Goal: Task Accomplishment & Management: Manage account settings

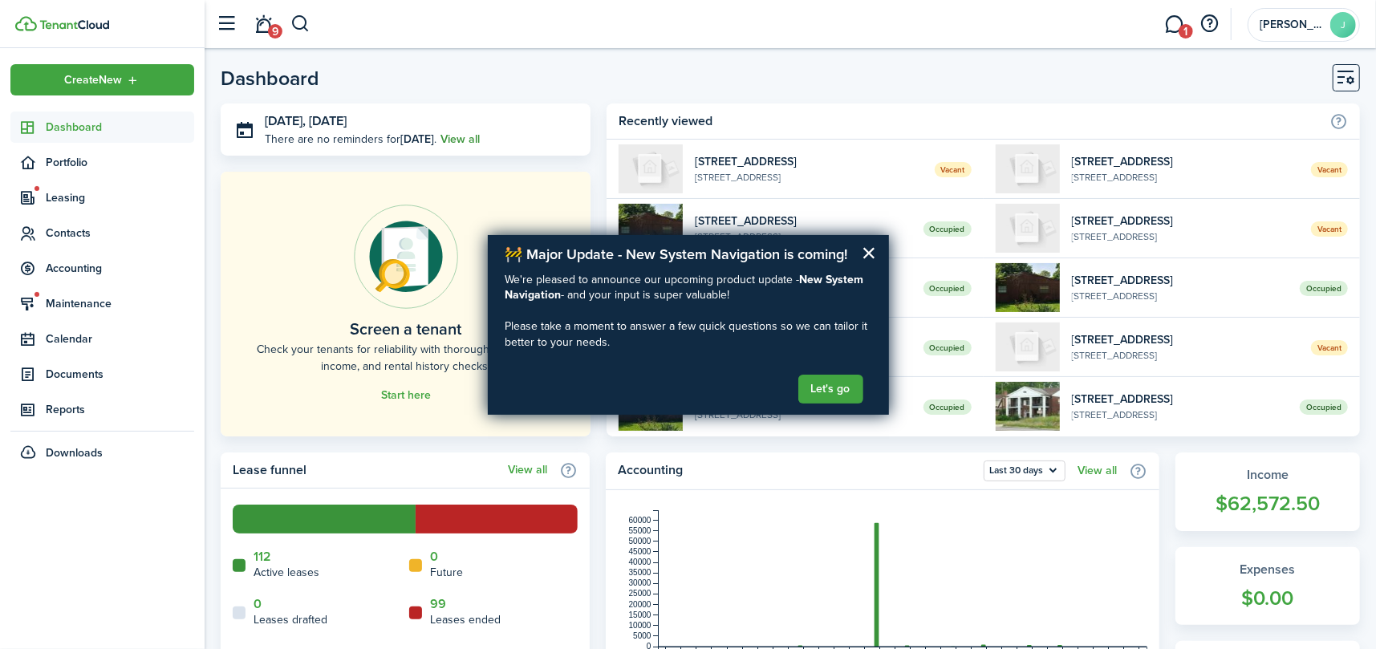
click at [459, 141] on link "View all" at bounding box center [459, 139] width 39 height 17
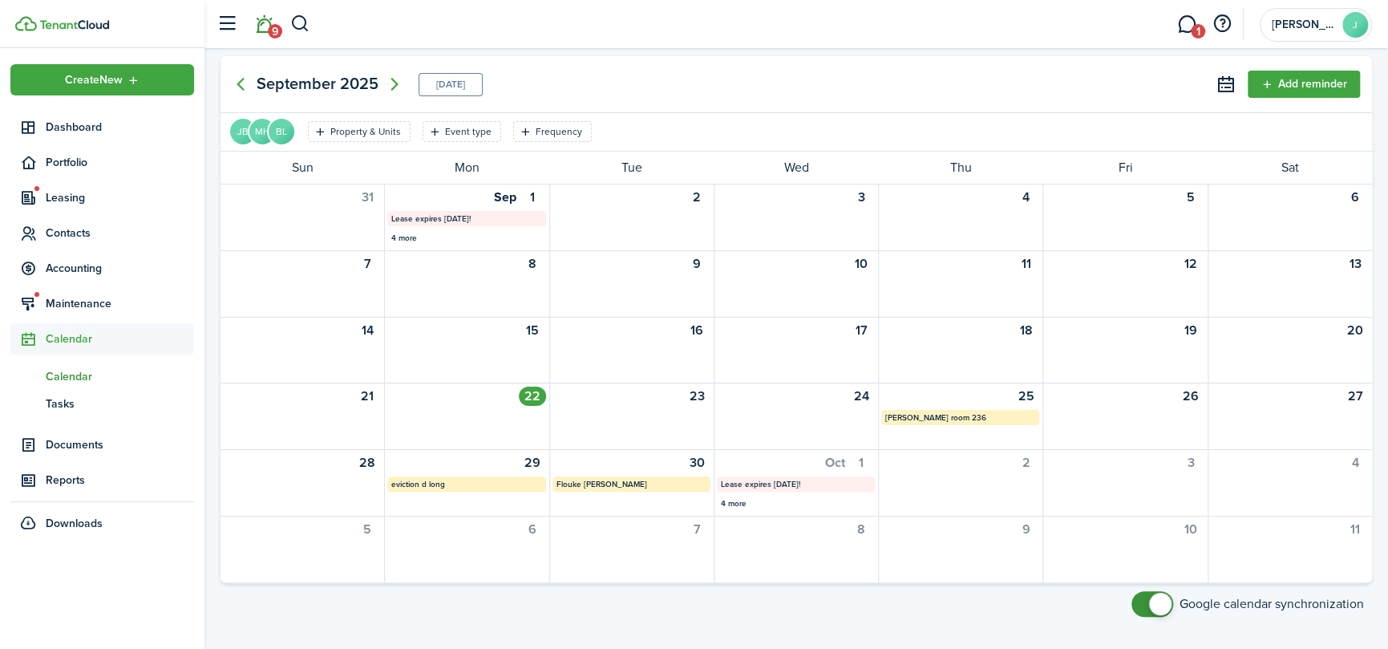
click at [259, 26] on link "9" at bounding box center [264, 24] width 30 height 41
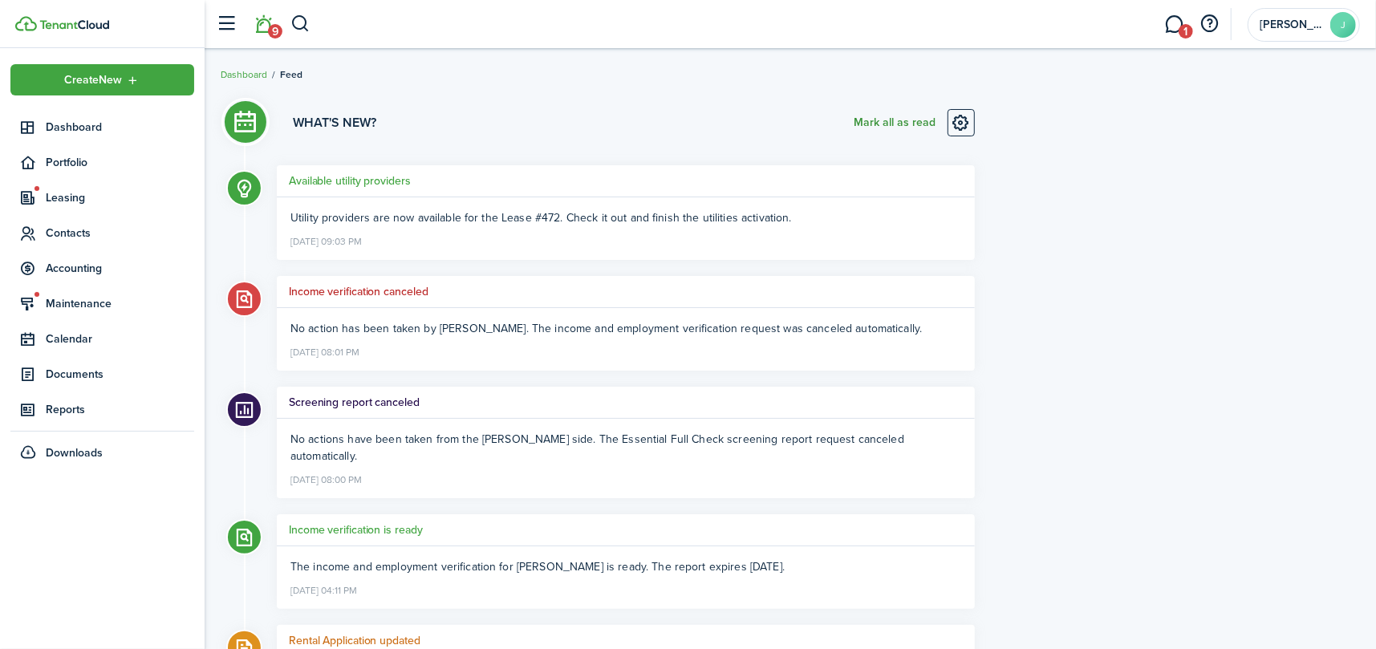
click at [882, 119] on button "Mark all as read" at bounding box center [894, 122] width 82 height 27
click at [51, 133] on span "Dashboard" at bounding box center [120, 127] width 148 height 17
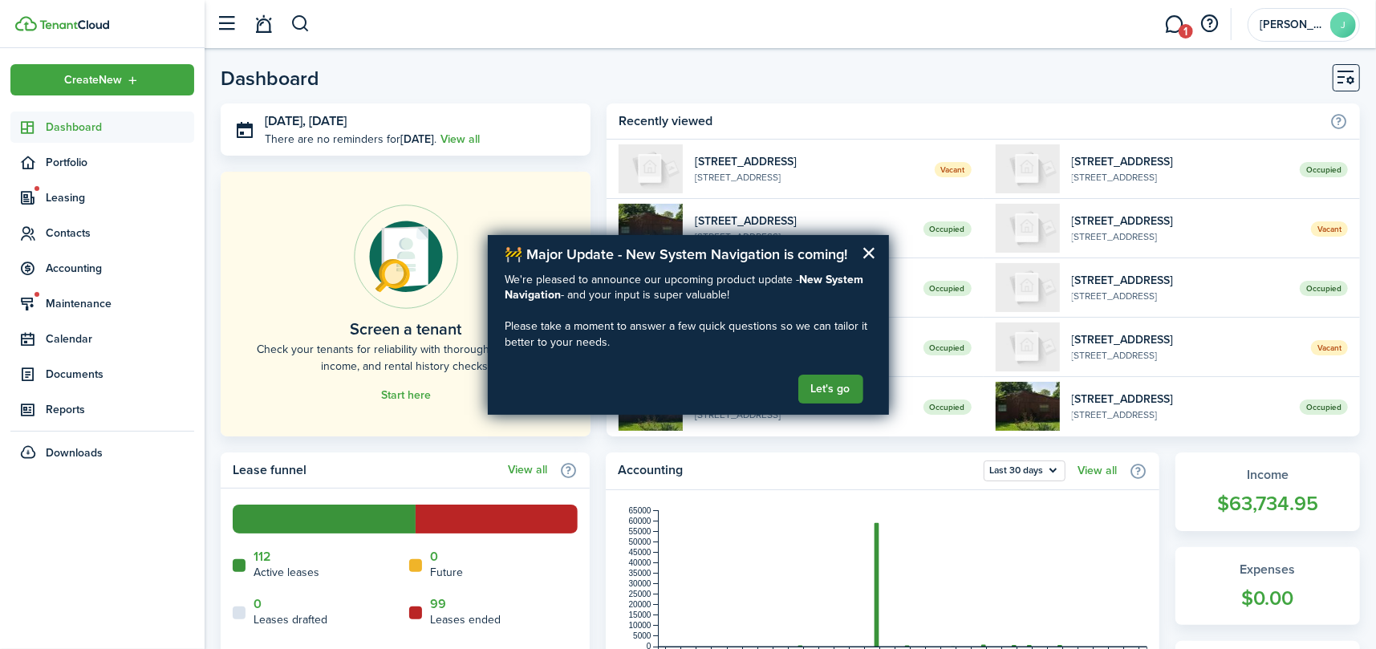
click at [826, 393] on button "Let's go" at bounding box center [830, 389] width 65 height 29
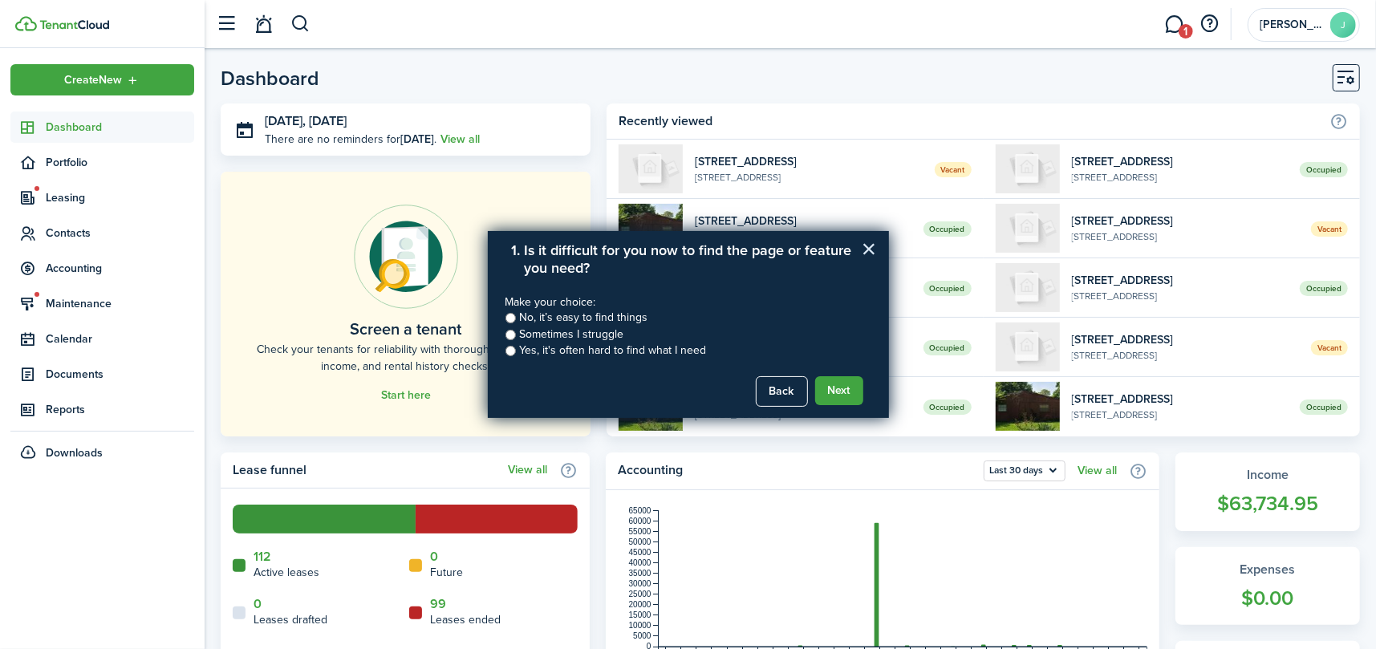
click at [874, 241] on button "×" at bounding box center [868, 249] width 15 height 26
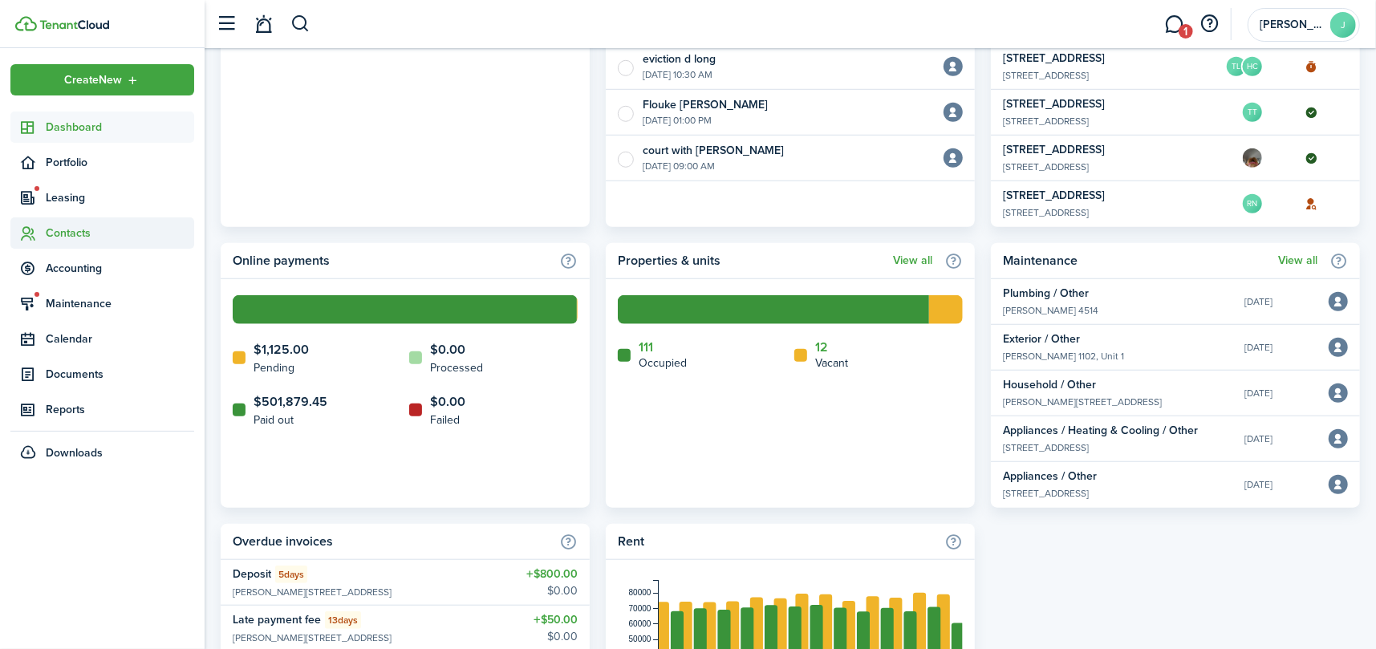
scroll to position [802, 0]
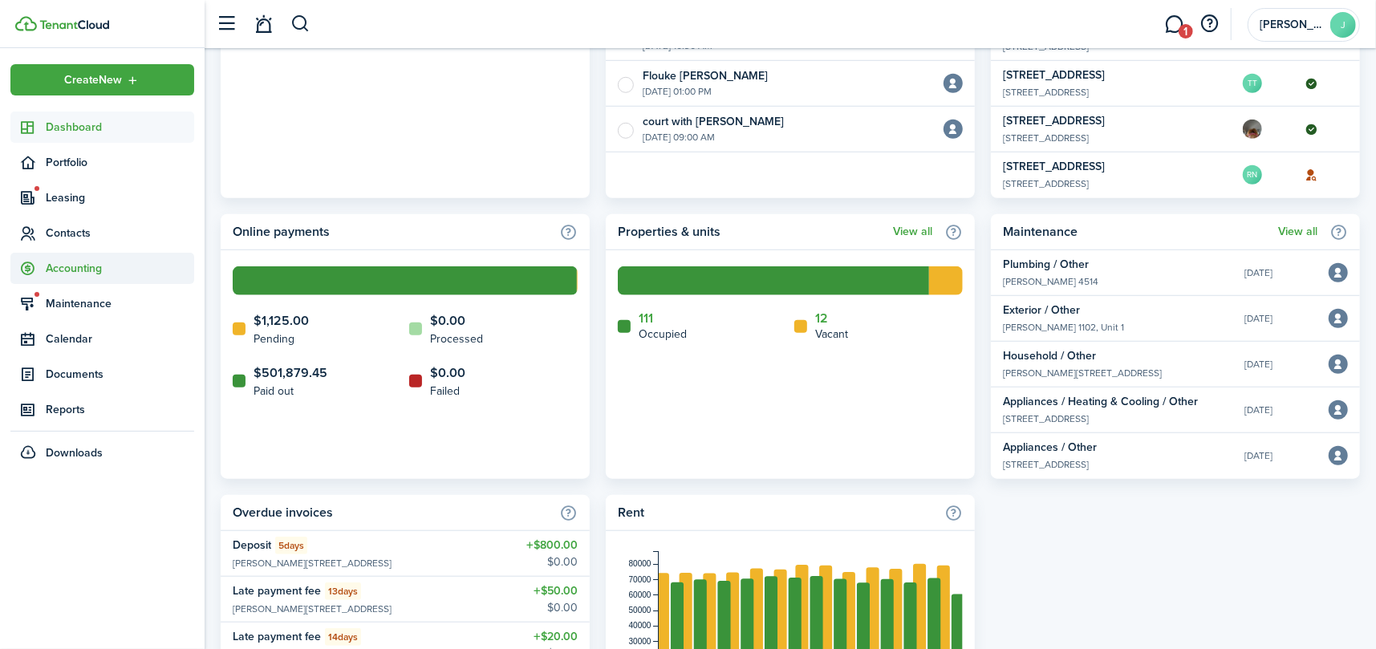
click at [72, 275] on span "Accounting" at bounding box center [120, 268] width 148 height 17
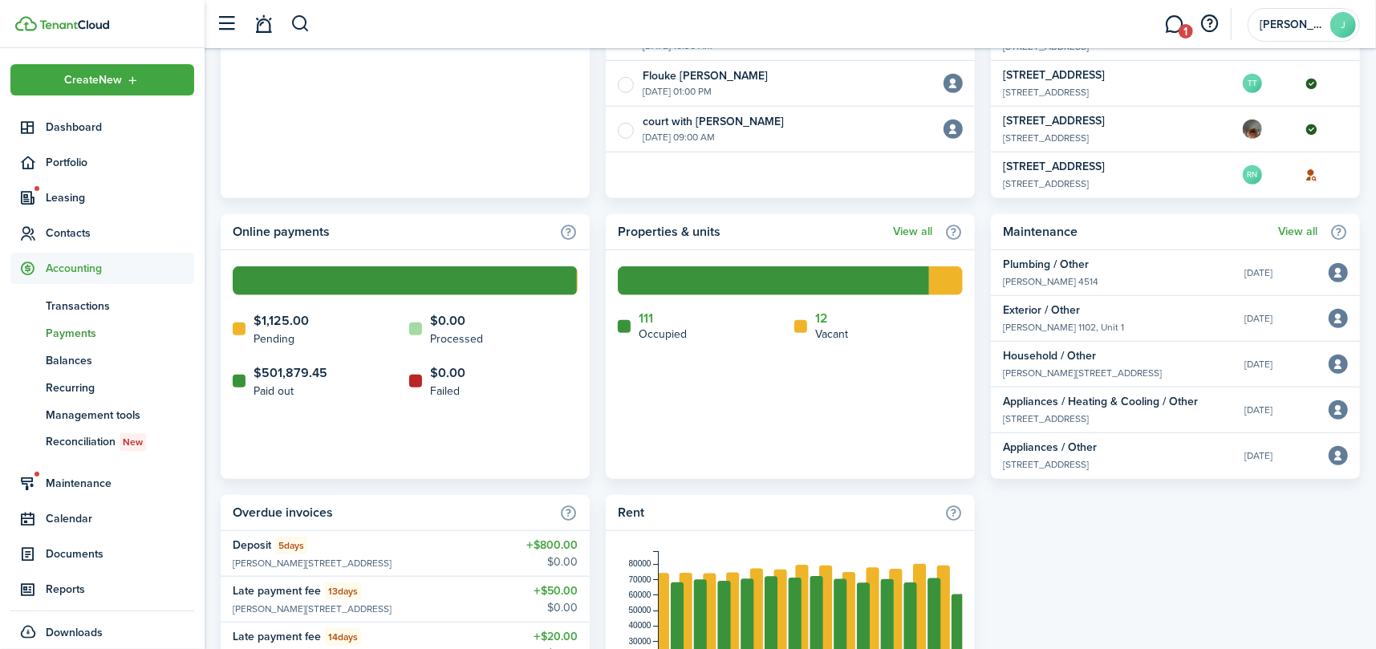
click at [58, 330] on span "Payments" at bounding box center [120, 333] width 148 height 17
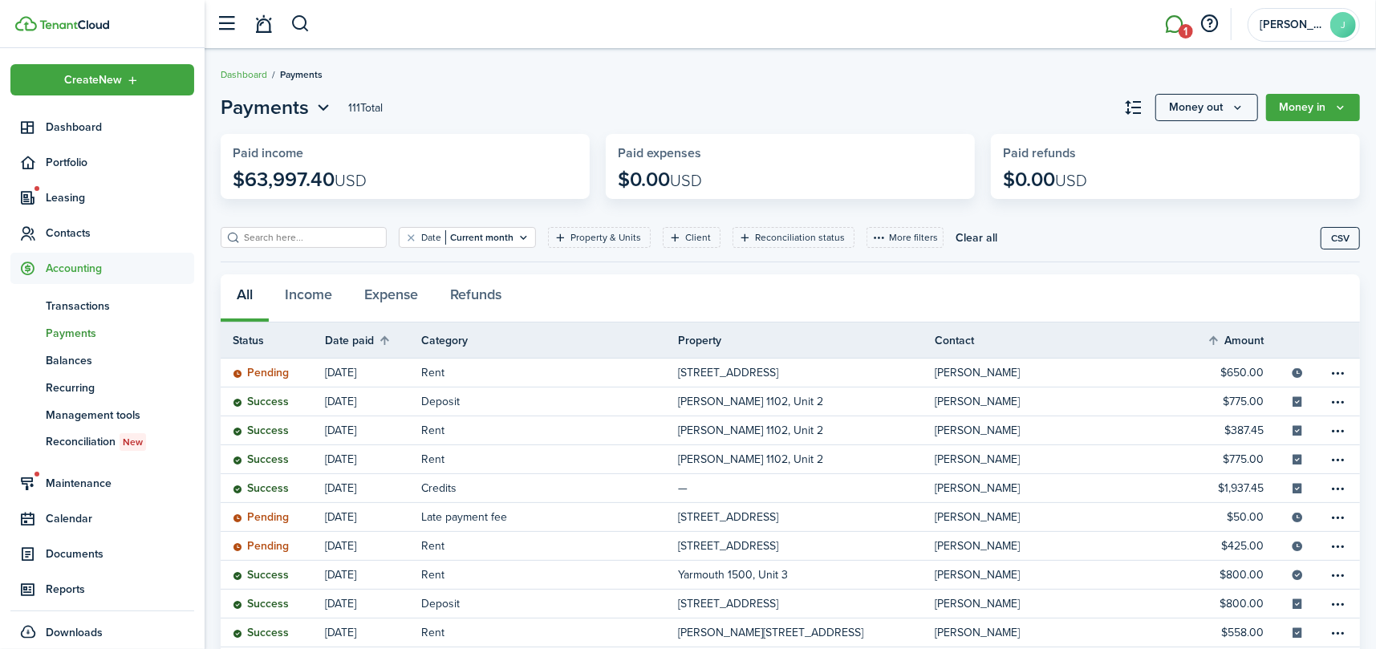
click at [1179, 18] on link "1" at bounding box center [1174, 24] width 30 height 41
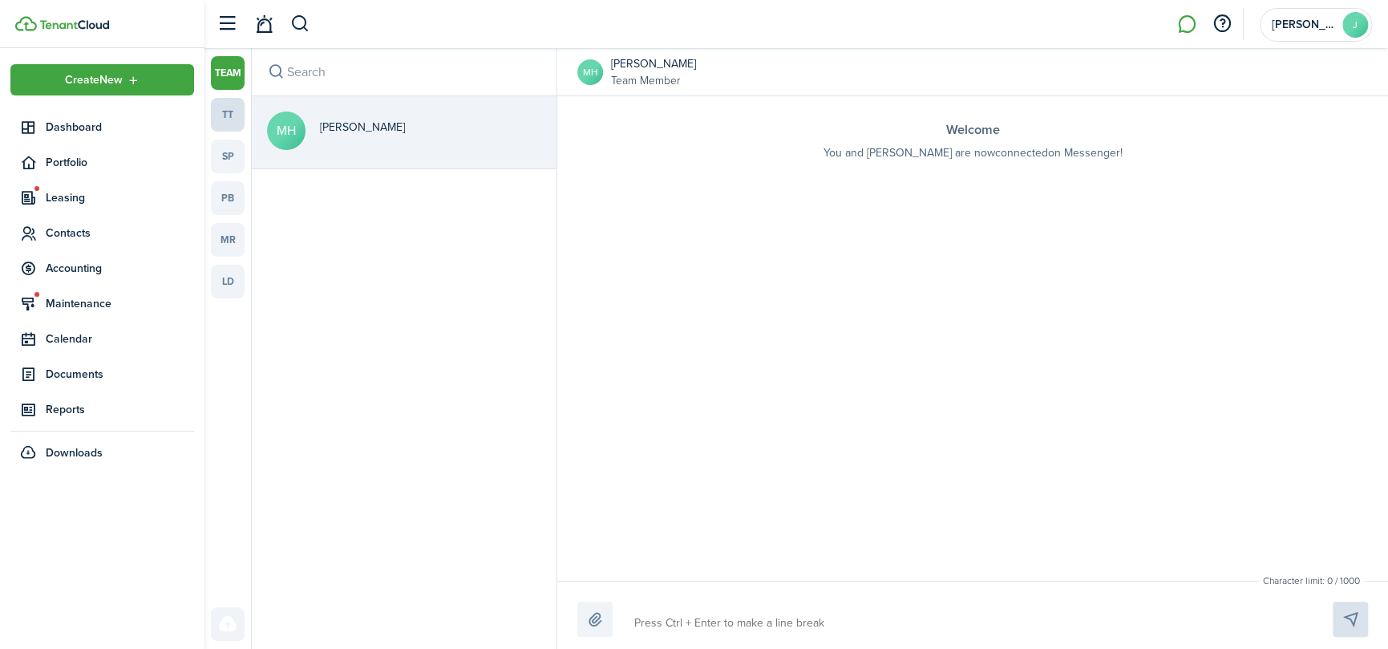
click at [219, 116] on link "tt" at bounding box center [228, 115] width 34 height 34
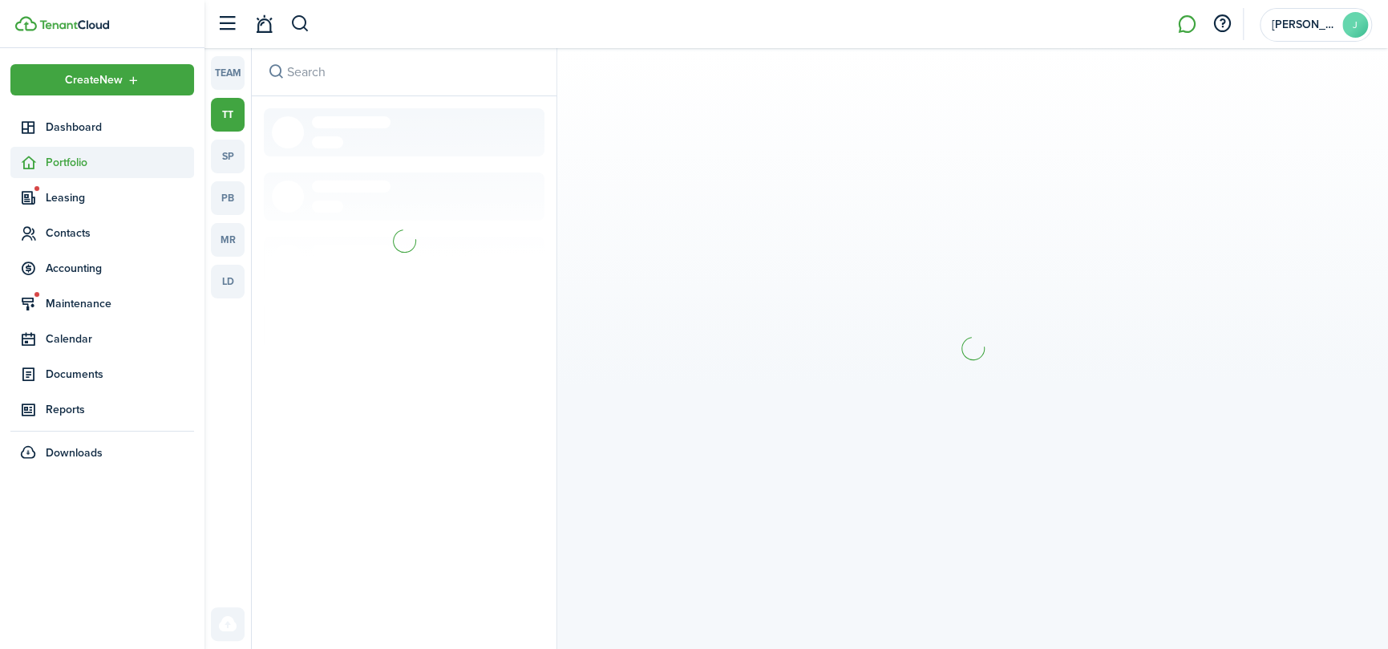
click at [69, 157] on span "Portfolio" at bounding box center [120, 162] width 148 height 17
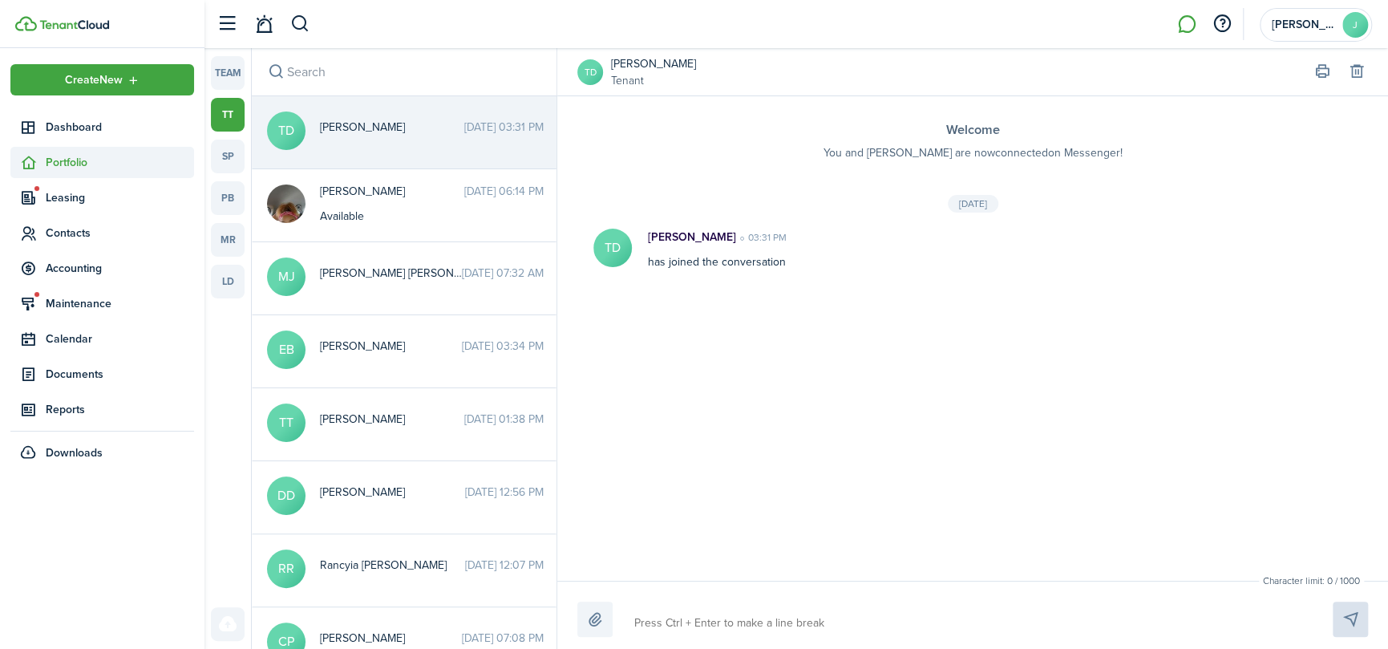
click at [59, 162] on span "Portfolio" at bounding box center [120, 162] width 148 height 17
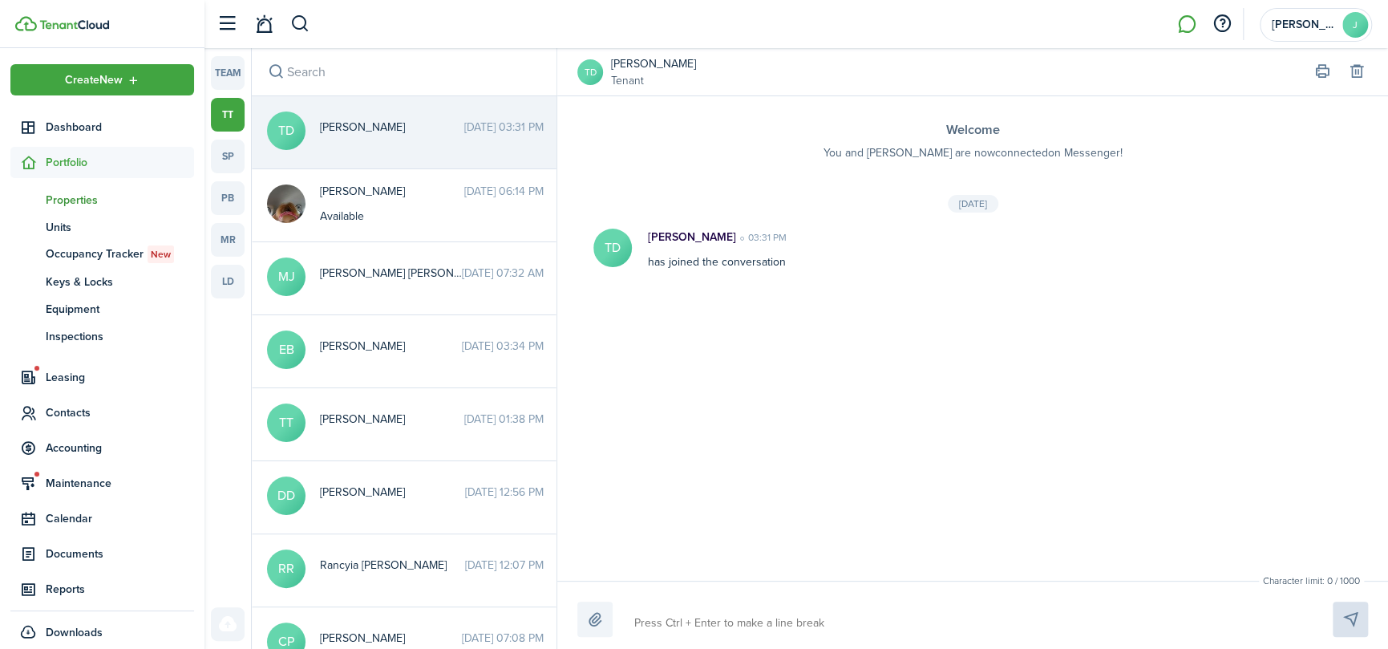
click at [72, 201] on span "Properties" at bounding box center [120, 200] width 148 height 17
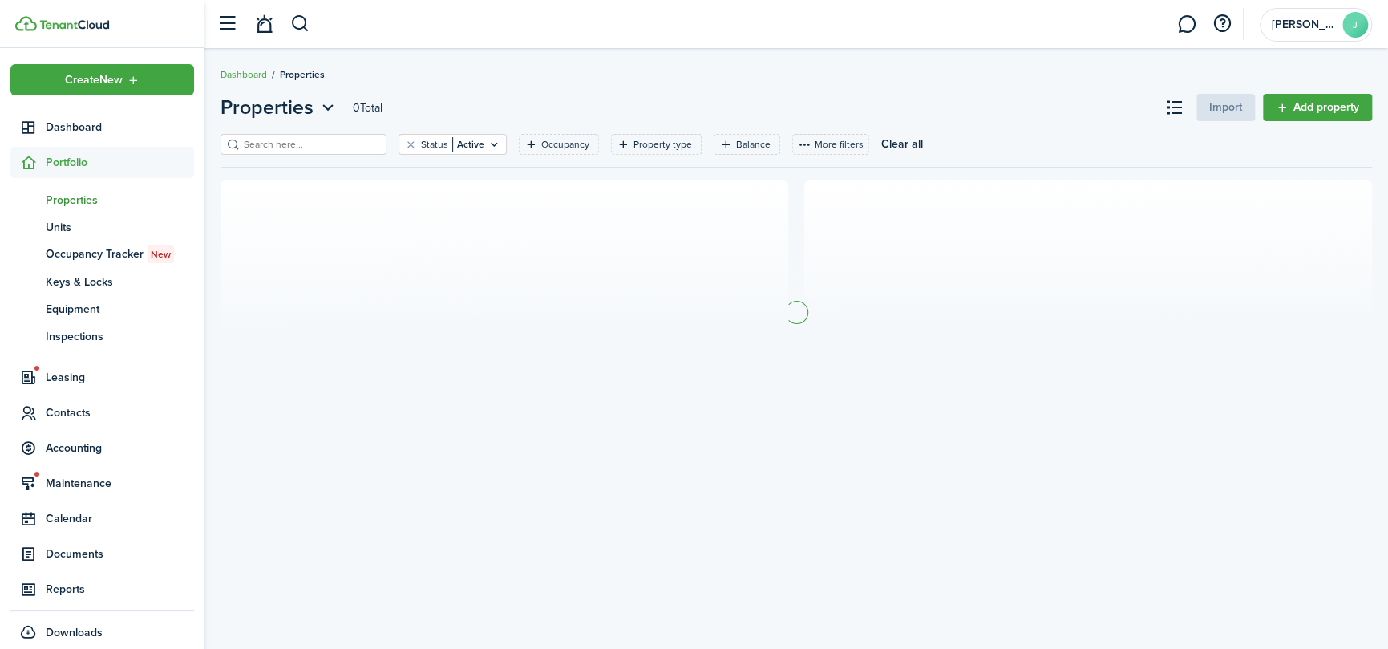
click at [287, 147] on input "search" at bounding box center [310, 144] width 141 height 15
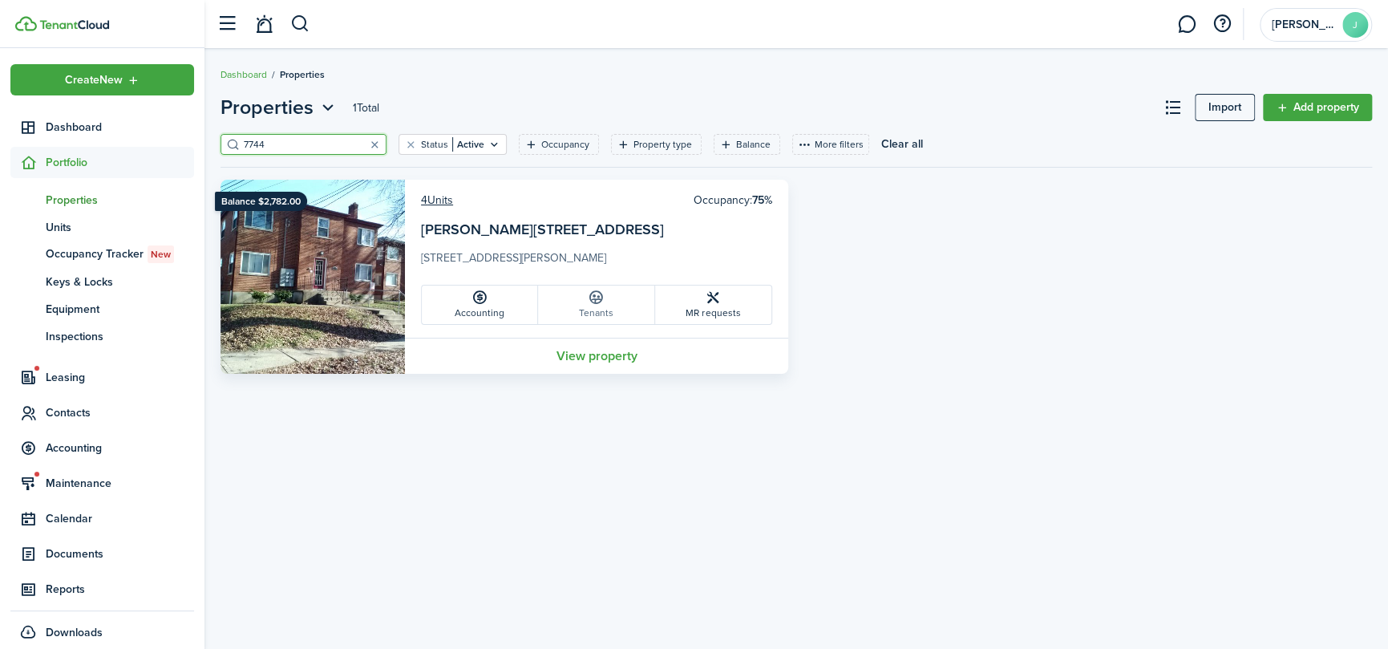
type input "7744"
click at [622, 310] on link "Tenants" at bounding box center [596, 305] width 116 height 39
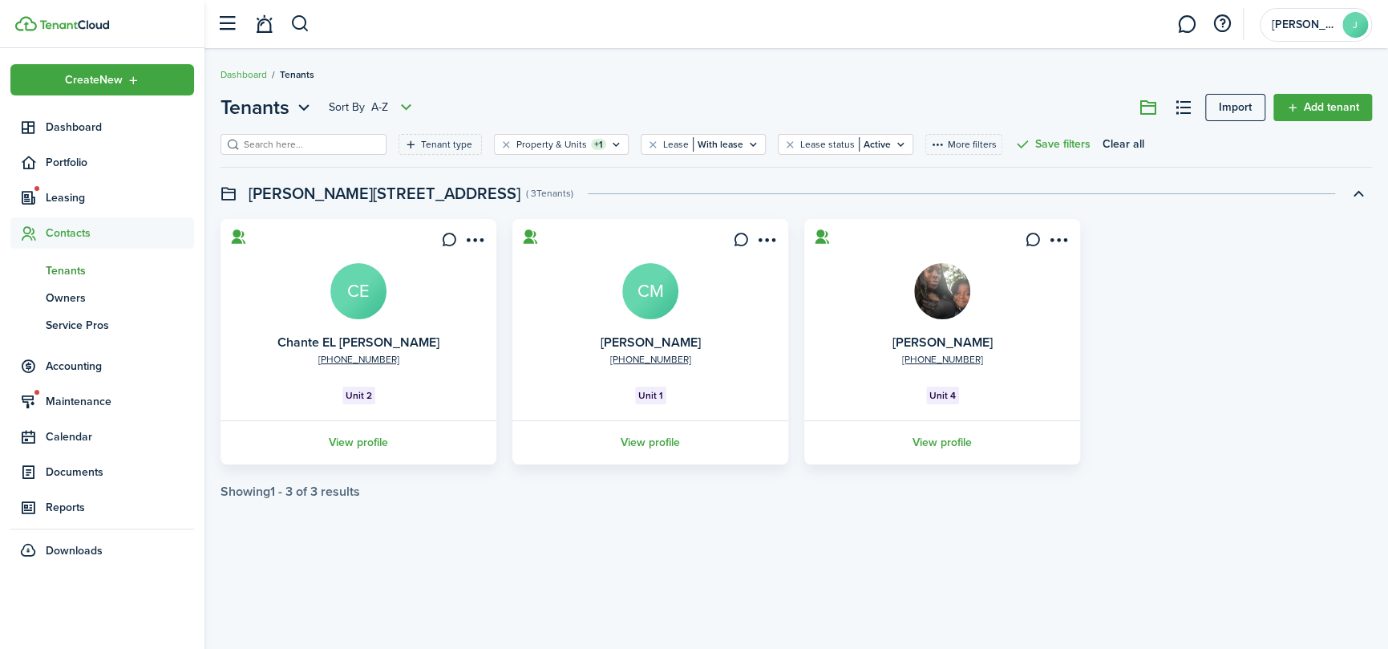
click at [946, 290] on img at bounding box center [942, 291] width 56 height 56
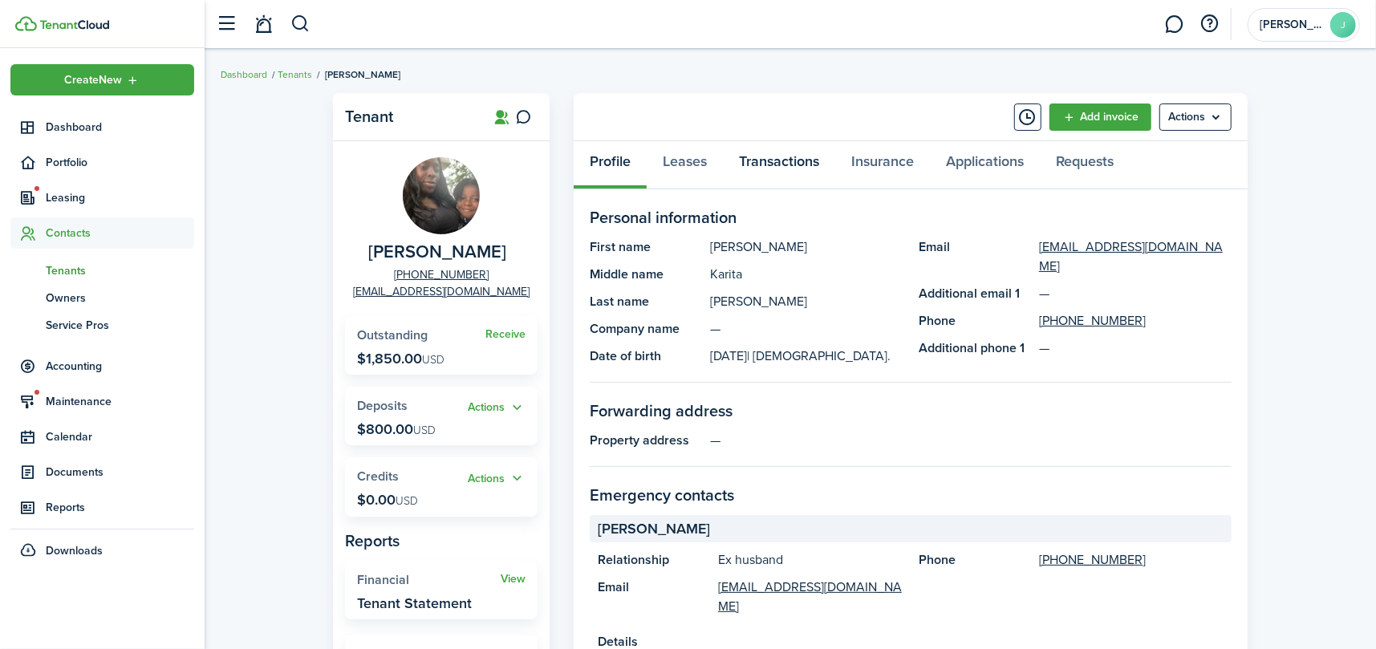
click at [784, 165] on link "Transactions" at bounding box center [779, 165] width 112 height 48
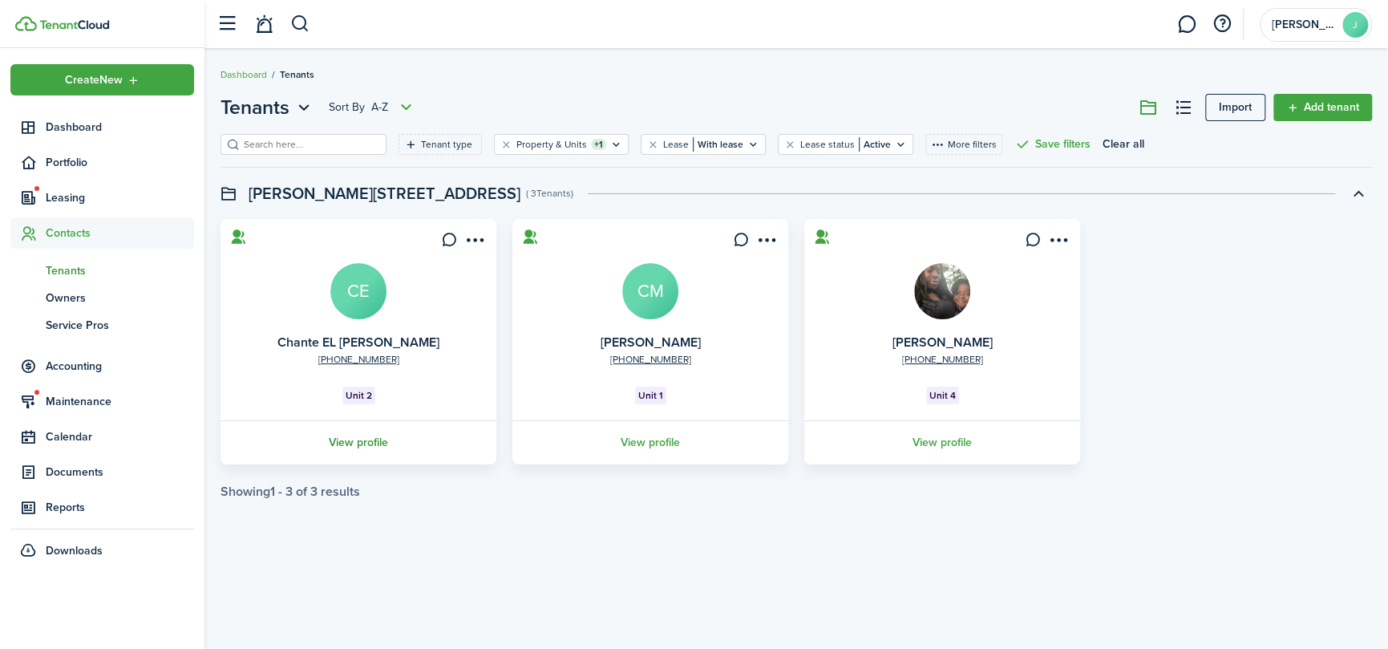
click at [356, 440] on link "View profile" at bounding box center [358, 442] width 281 height 44
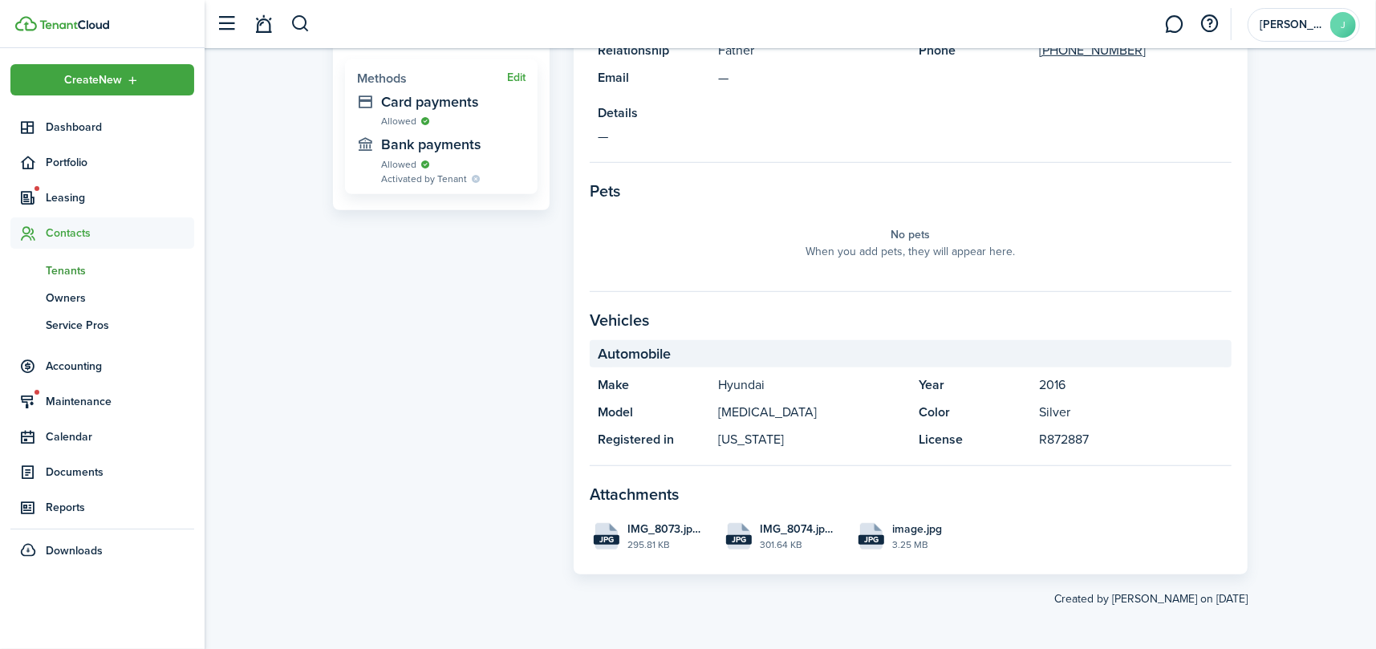
scroll to position [684, 0]
click at [655, 541] on file-size "295.81 KB" at bounding box center [664, 543] width 75 height 14
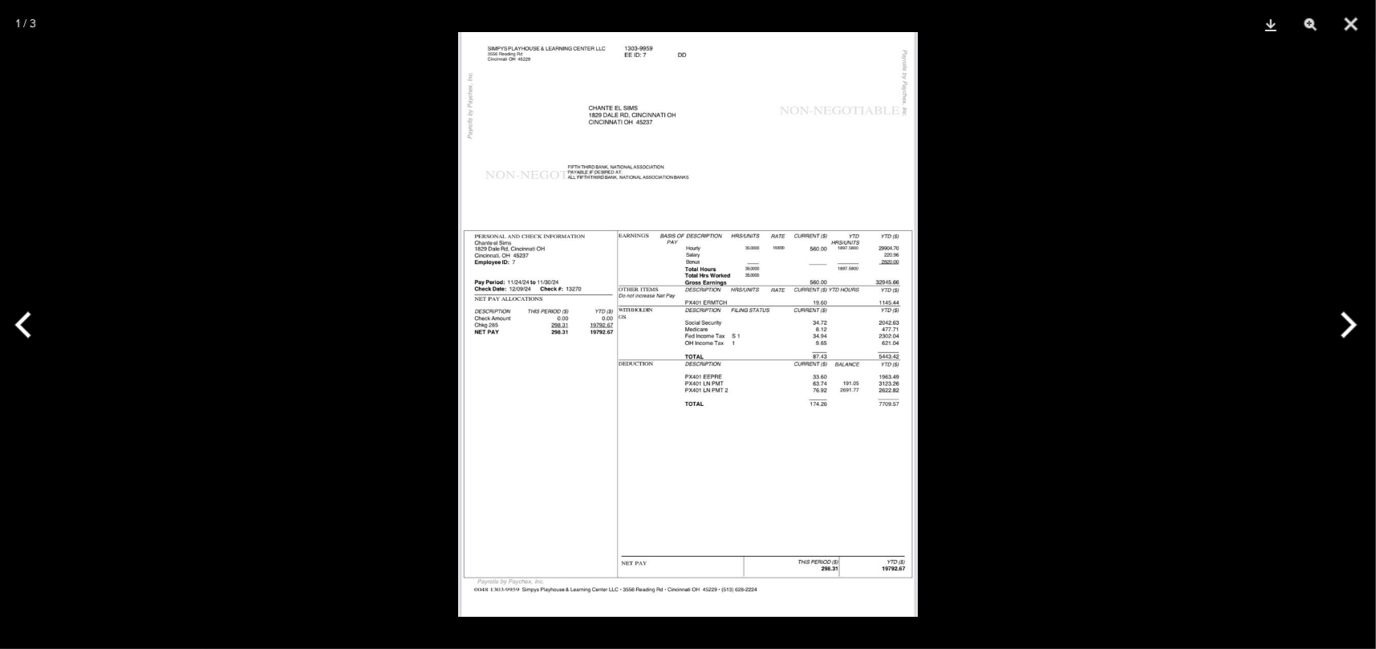
click at [1345, 323] on button "Next" at bounding box center [1345, 325] width 60 height 80
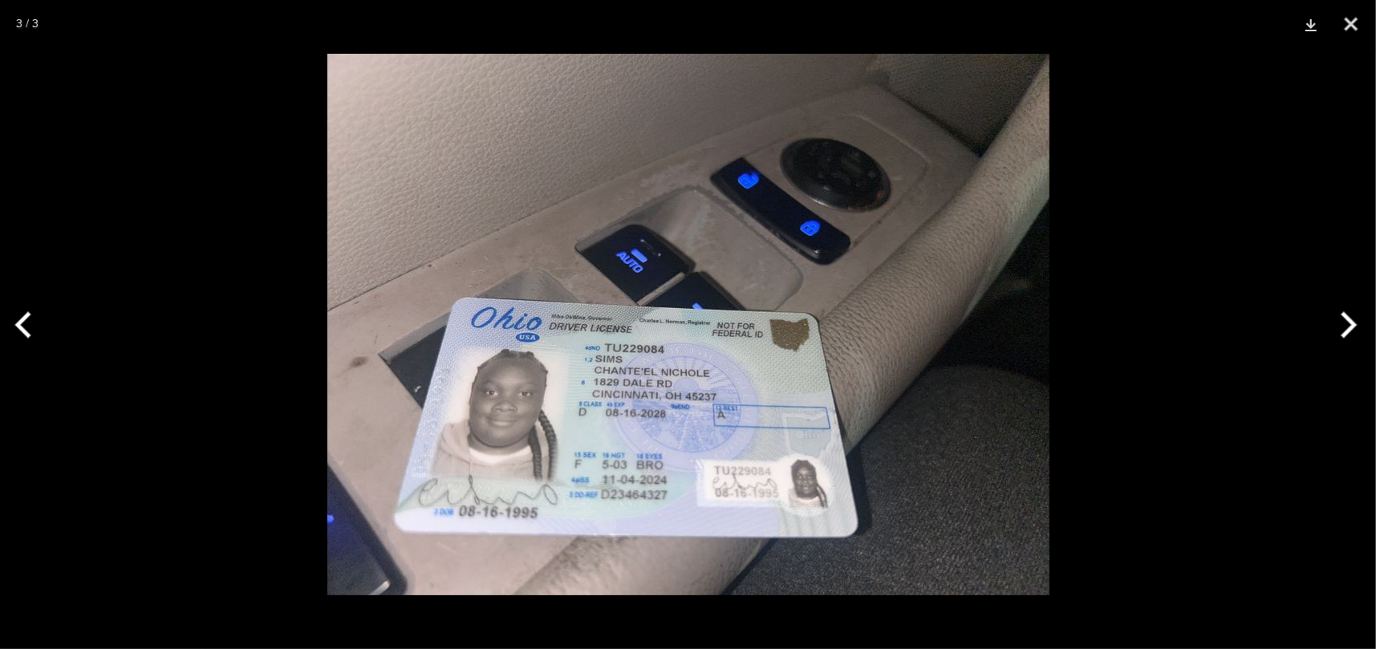
click at [1345, 323] on button "Next" at bounding box center [1345, 325] width 60 height 80
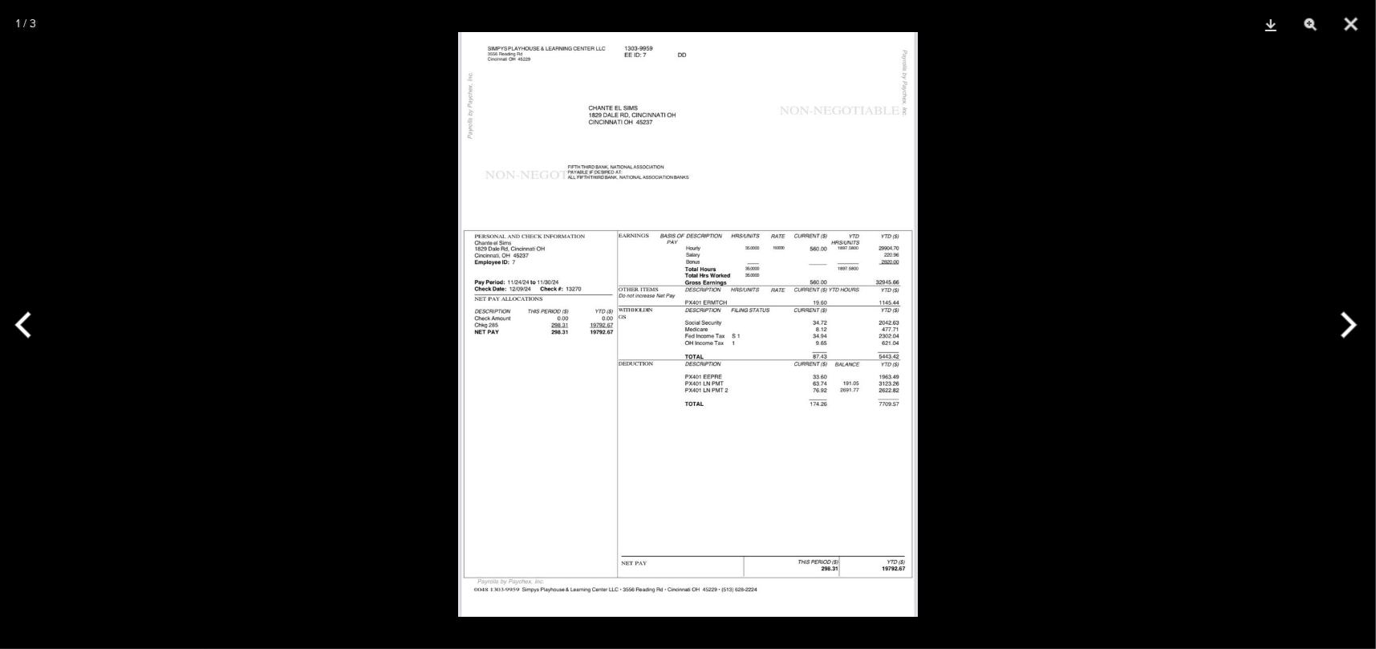
click at [1345, 323] on button "Next" at bounding box center [1345, 325] width 60 height 80
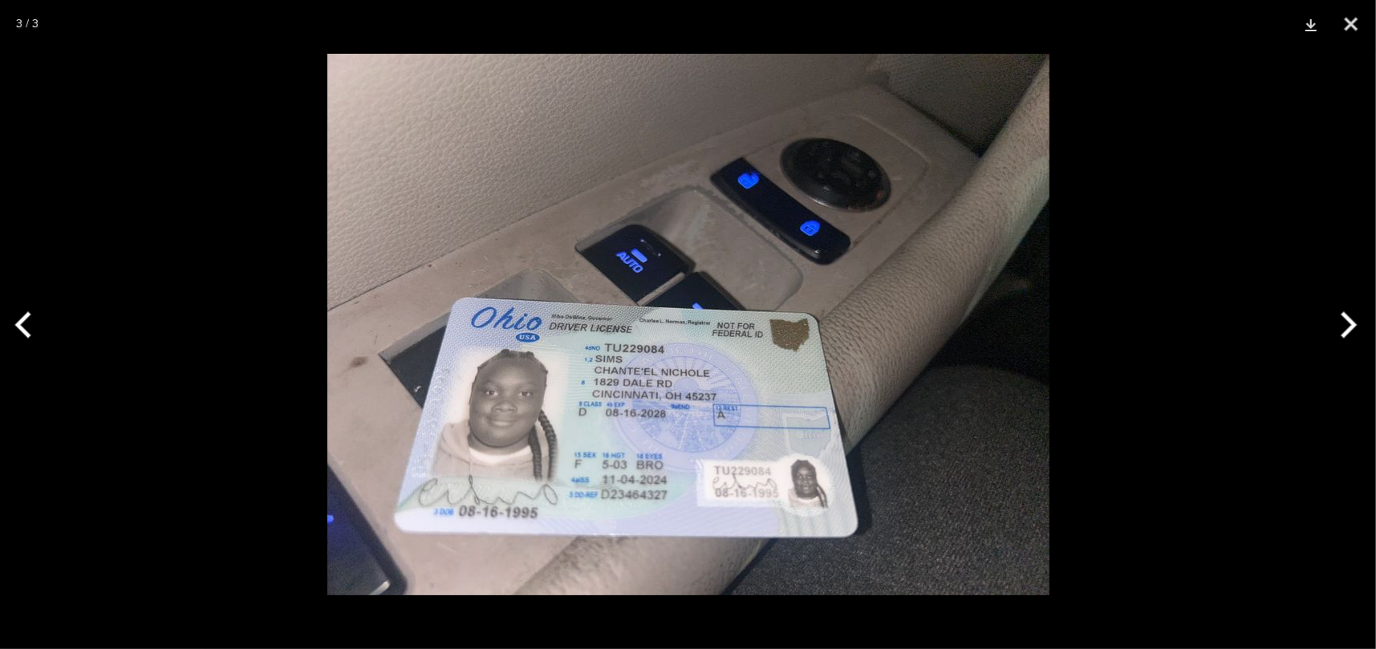
click at [1345, 323] on button "Next" at bounding box center [1345, 325] width 60 height 80
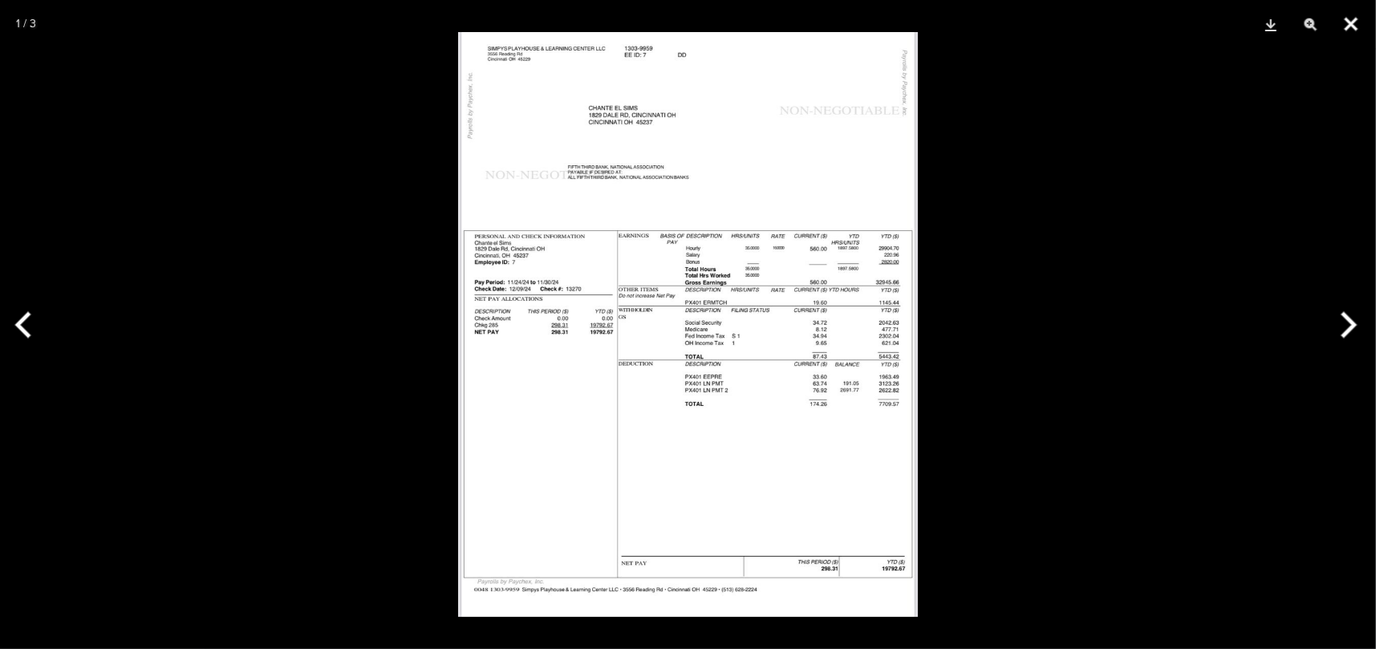
click at [1351, 24] on button "Close" at bounding box center [1351, 24] width 40 height 48
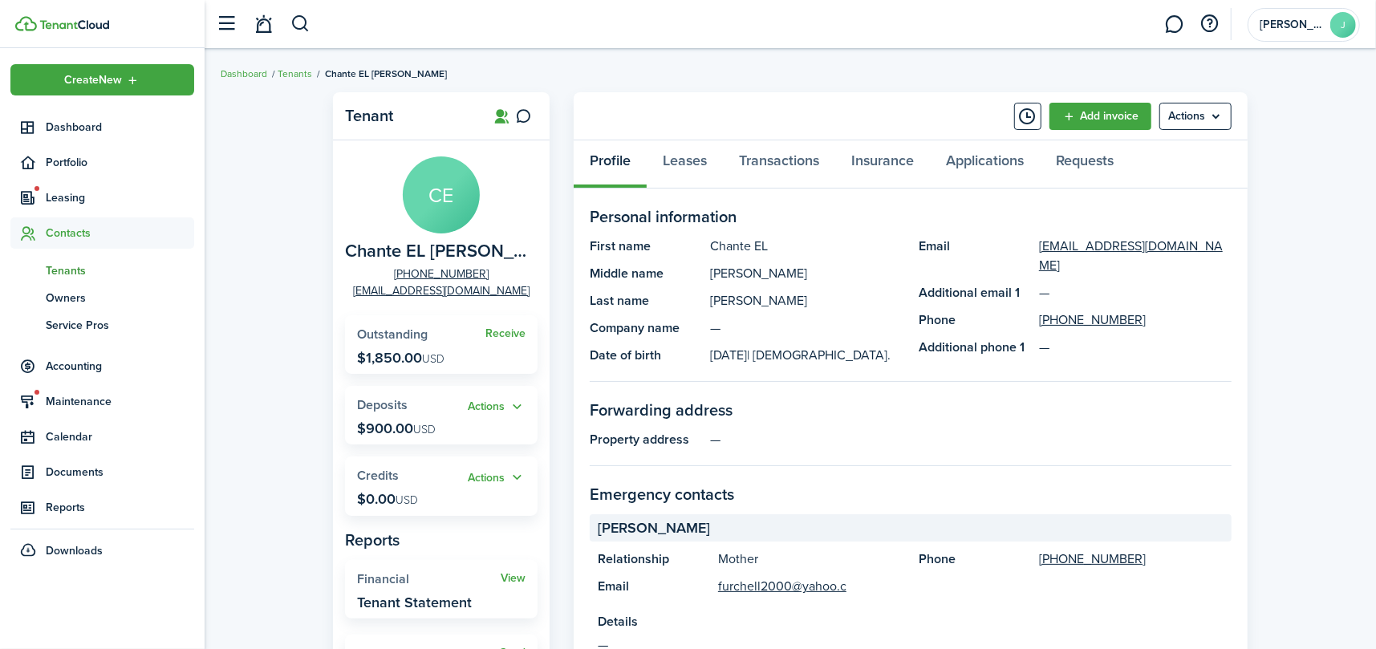
scroll to position [0, 0]
click at [963, 159] on link "Applications" at bounding box center [985, 165] width 110 height 48
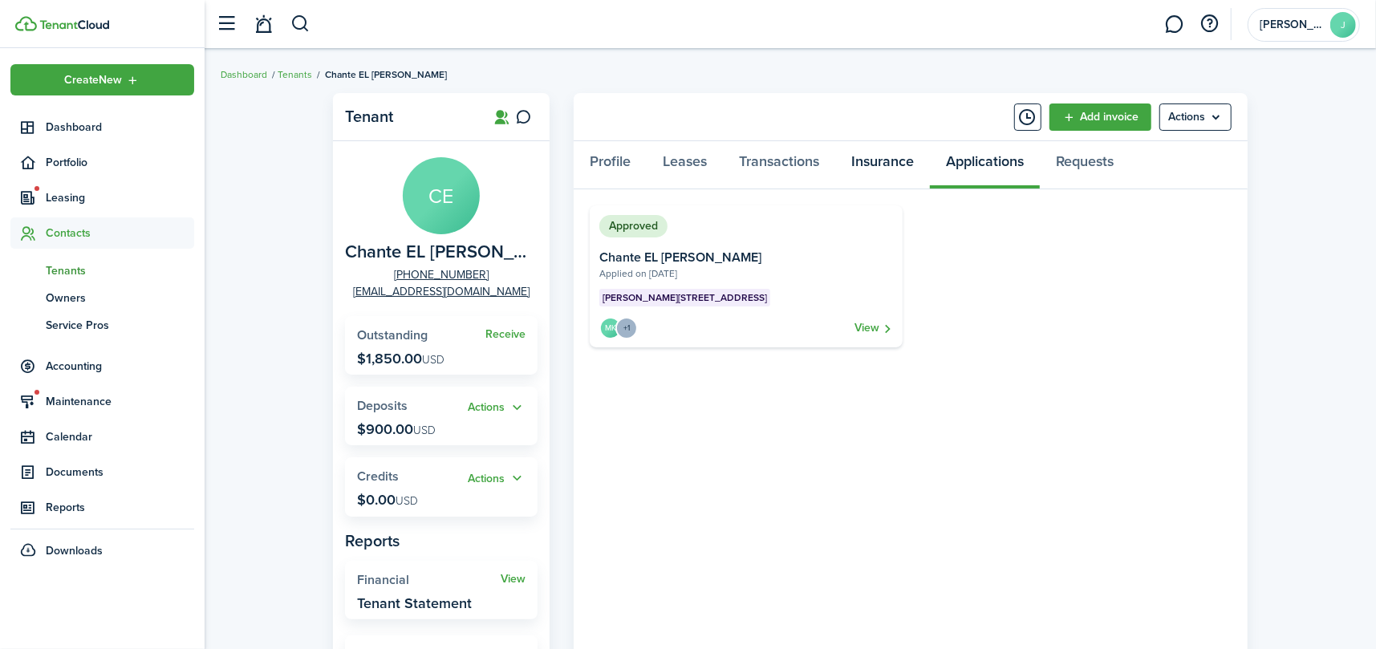
click at [877, 160] on link "Insurance" at bounding box center [882, 165] width 95 height 48
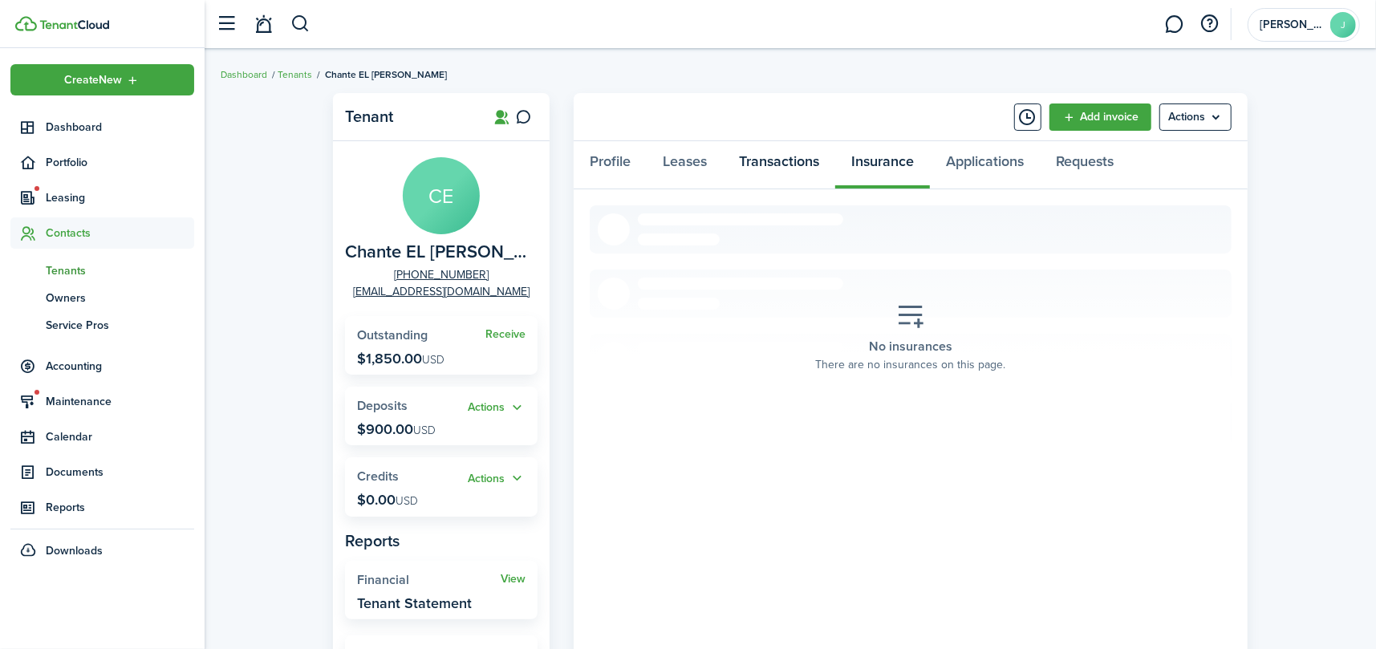
click at [751, 160] on link "Transactions" at bounding box center [779, 165] width 112 height 48
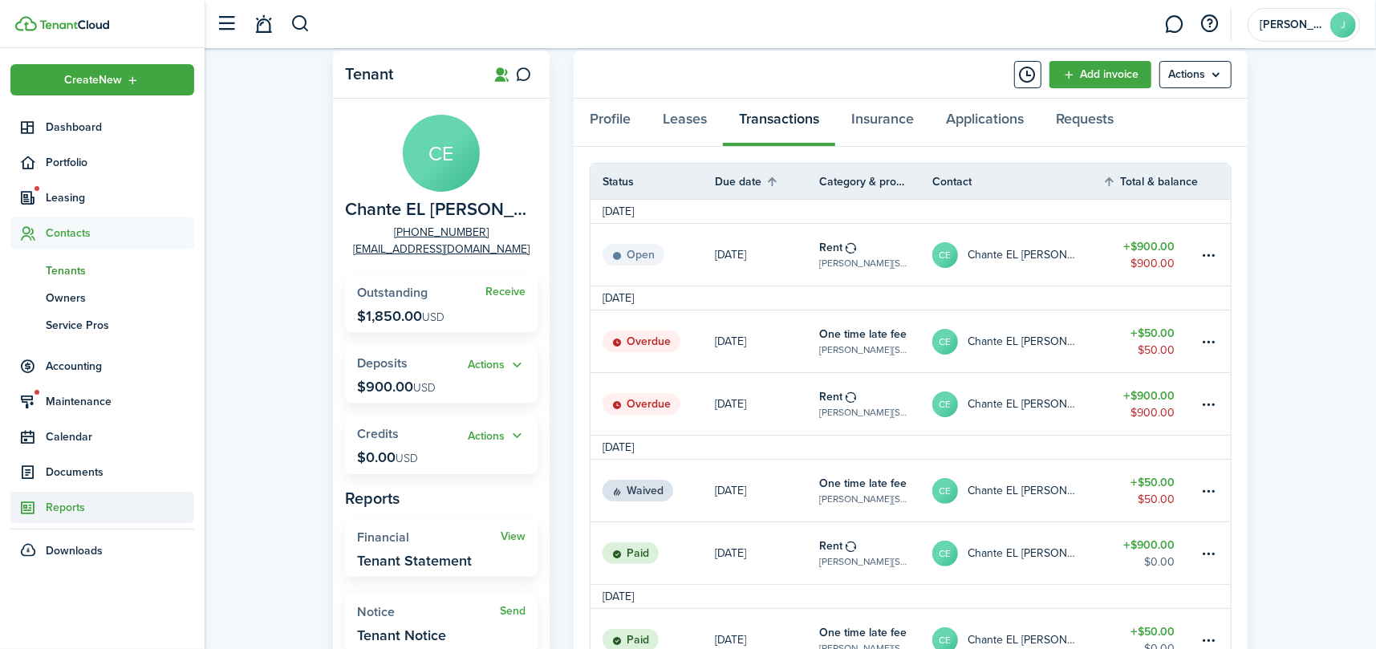
scroll to position [80, 0]
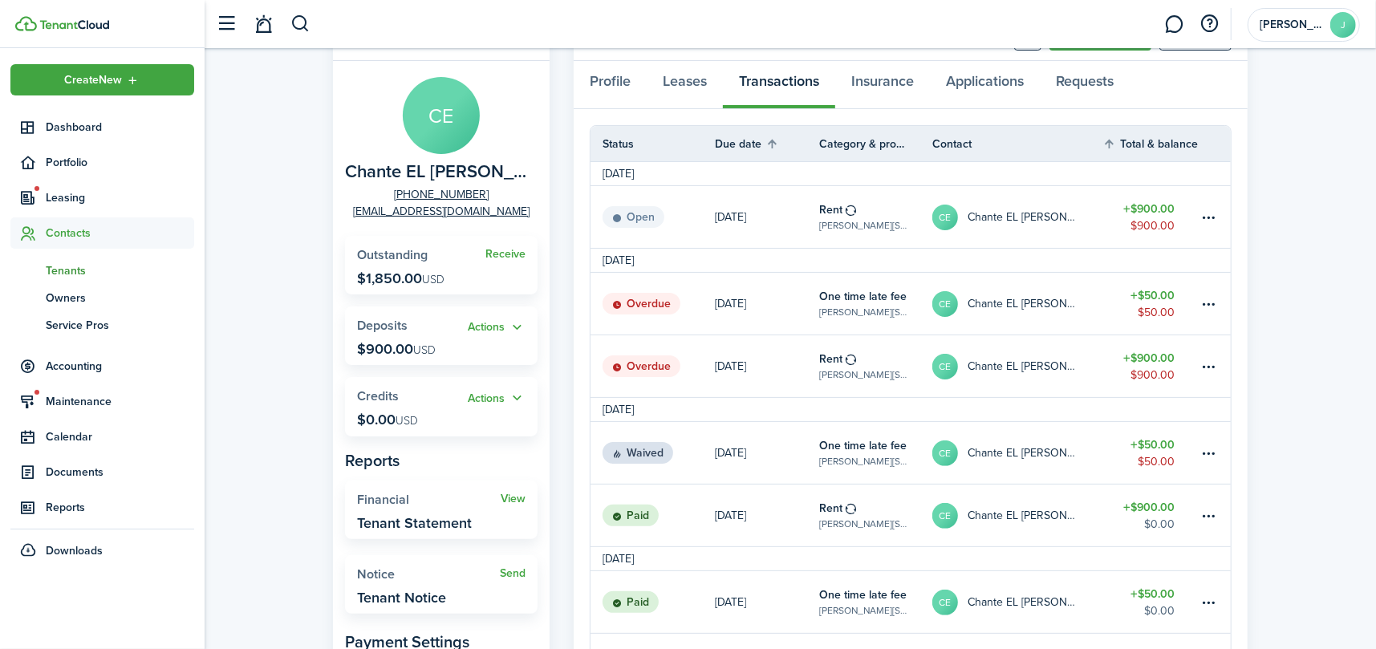
click at [813, 240] on link "[DATE]" at bounding box center [767, 217] width 104 height 62
